Goal: Task Accomplishment & Management: Manage account settings

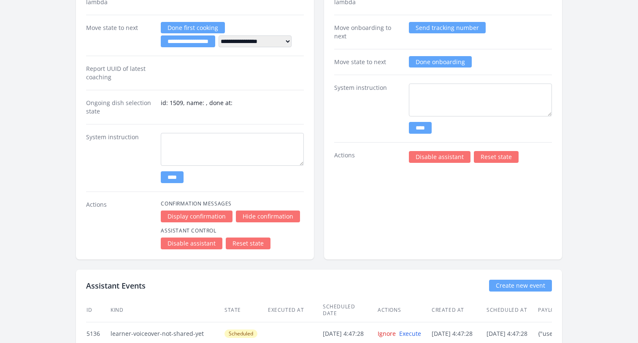
scroll to position [1358, 0]
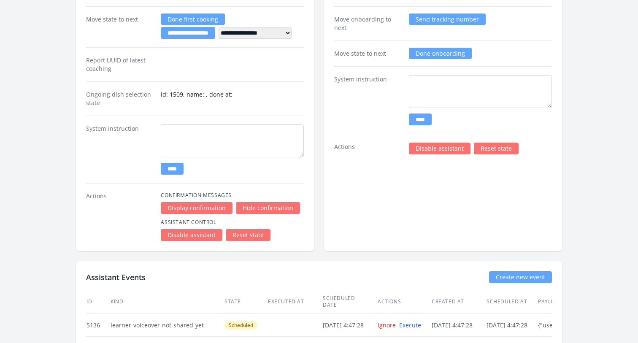
click at [250, 234] on link "Reset state" at bounding box center [248, 235] width 45 height 12
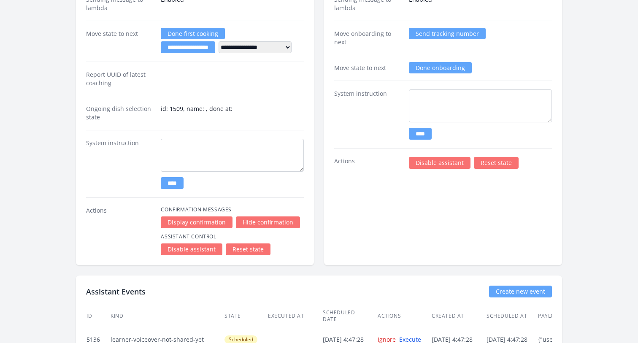
scroll to position [1480, 0]
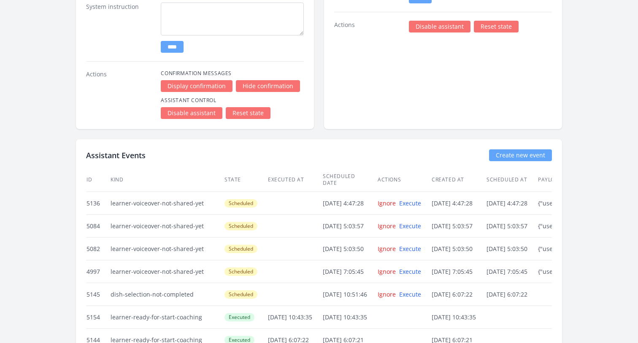
click at [241, 117] on link "Reset state" at bounding box center [248, 113] width 45 height 12
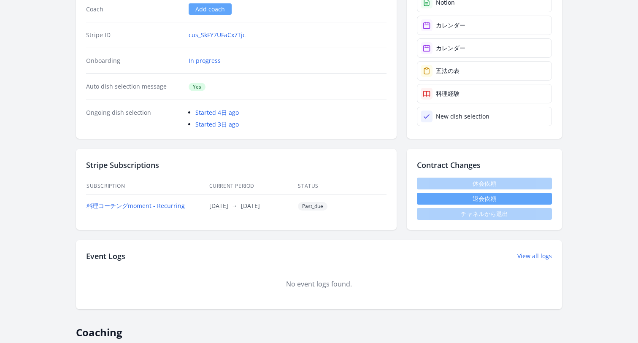
scroll to position [0, 0]
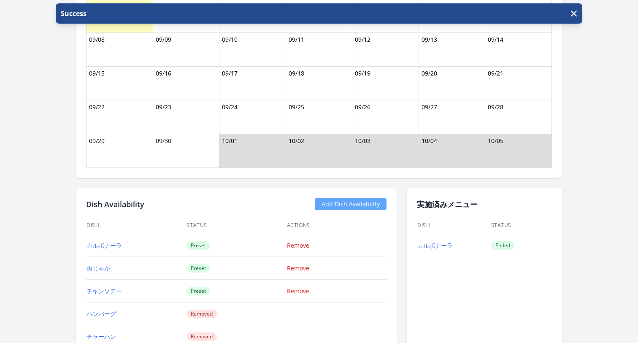
scroll to position [720, 0]
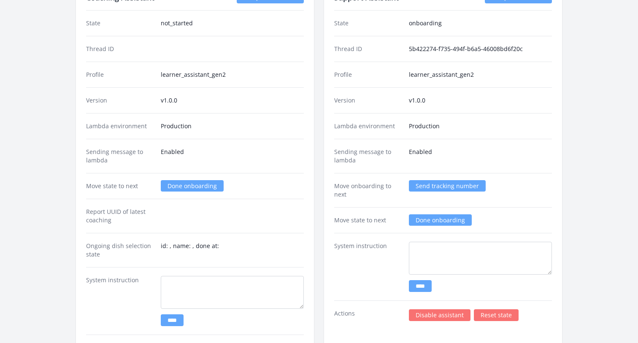
scroll to position [1167, 0]
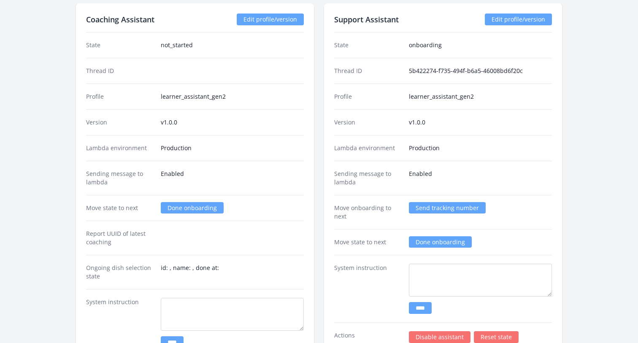
click at [191, 205] on link "Done onboarding" at bounding box center [192, 207] width 63 height 11
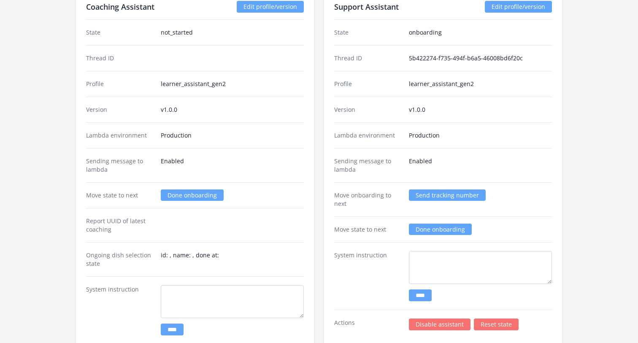
scroll to position [1208, 0]
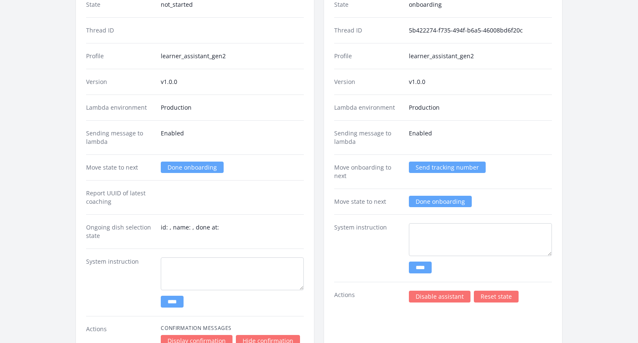
click at [195, 166] on link "Done onboarding" at bounding box center [192, 167] width 63 height 11
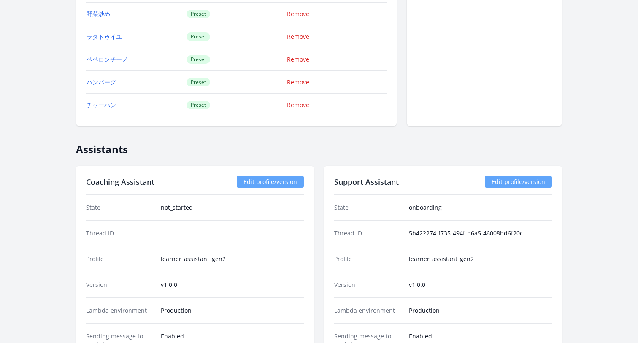
scroll to position [982, 0]
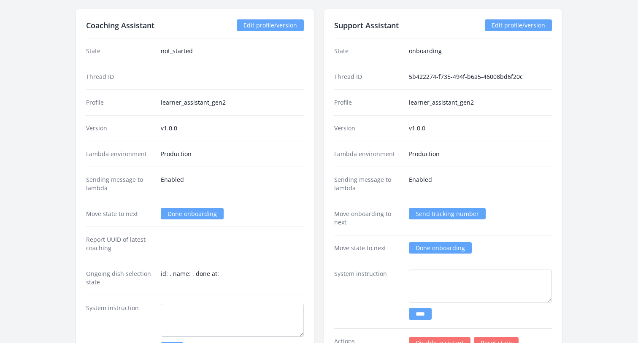
scroll to position [1180, 0]
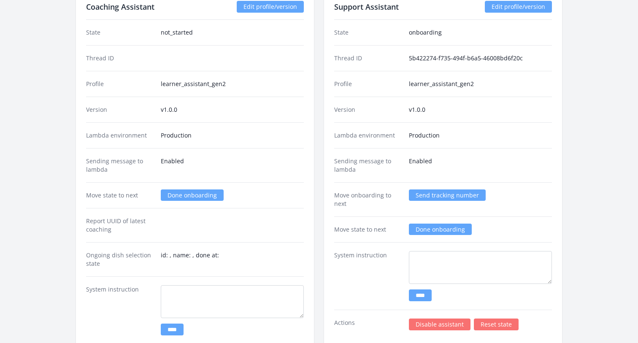
click at [179, 198] on link "Done onboarding" at bounding box center [192, 195] width 63 height 11
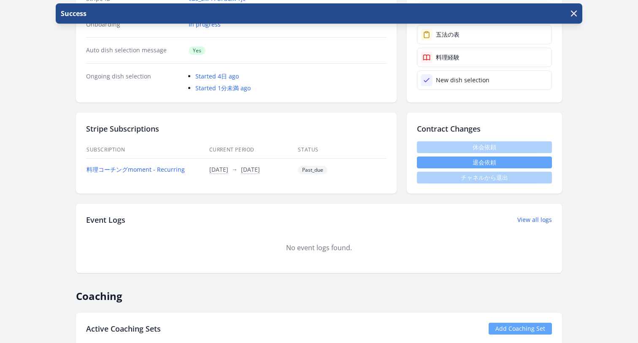
scroll to position [254, 0]
